Goal: Go to known website: Access a specific website the user already knows

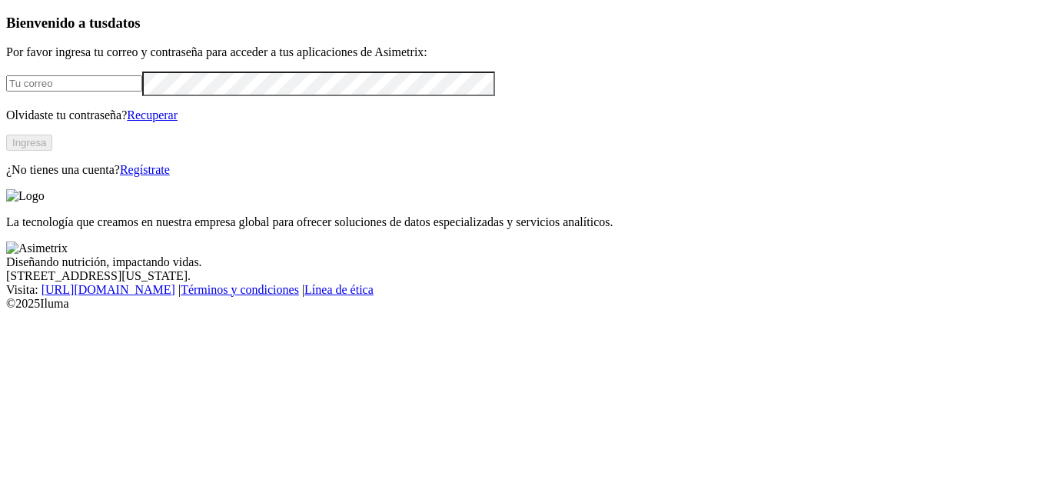
type input "[EMAIL_ADDRESS][DOMAIN_NAME]"
click at [52, 151] on button "Ingresa" at bounding box center [29, 143] width 46 height 16
